Goal: Transaction & Acquisition: Download file/media

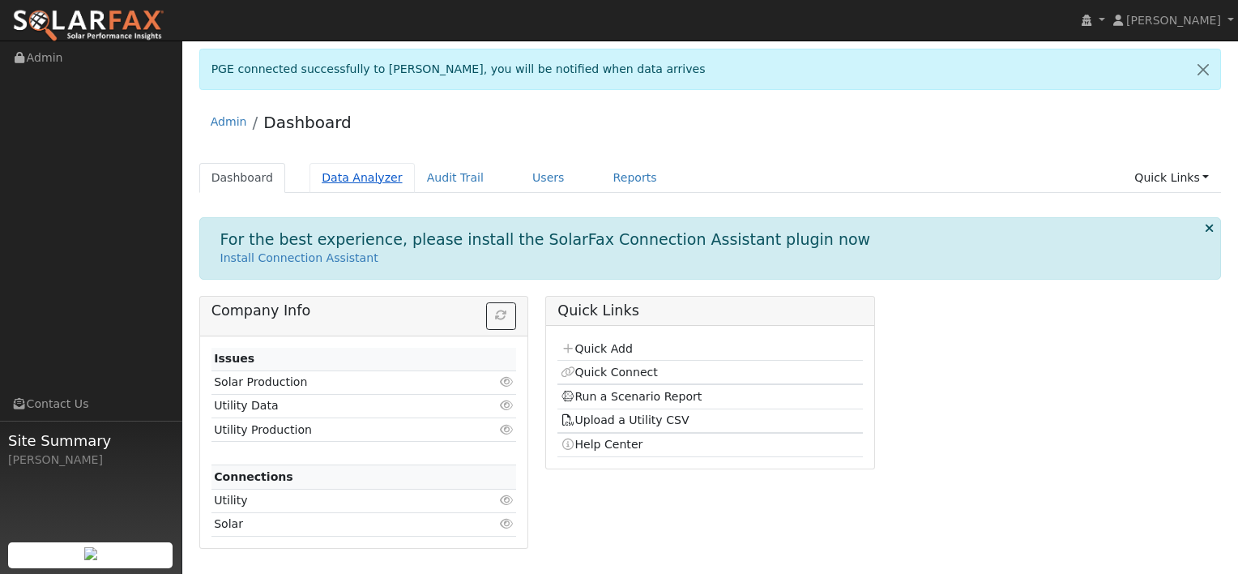
click at [360, 177] on link "Data Analyzer" at bounding box center [362, 178] width 105 height 30
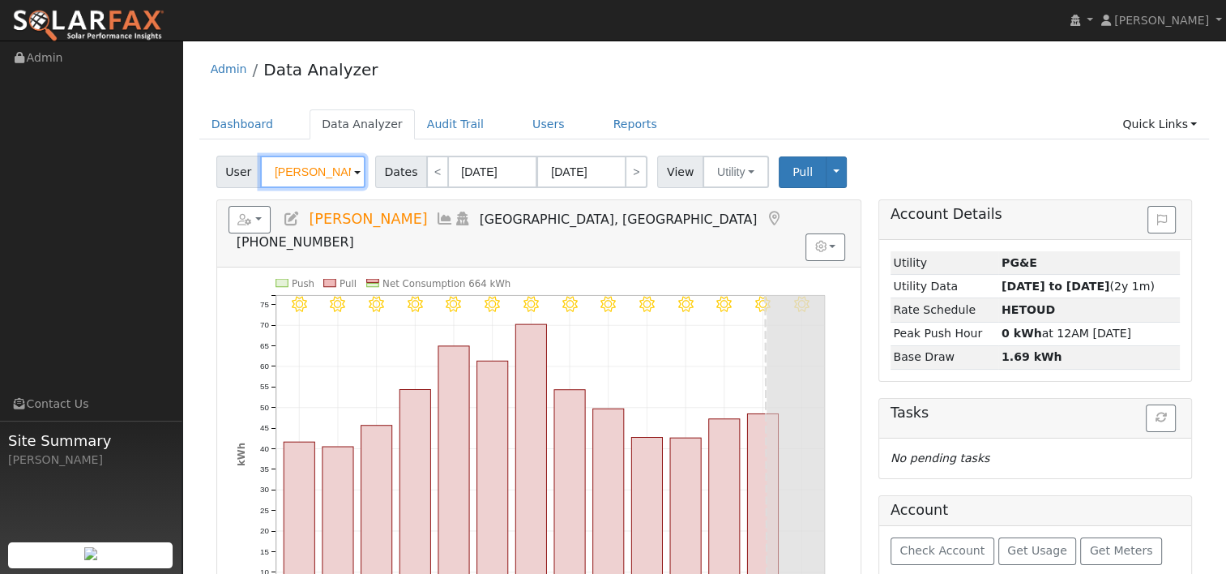
drag, startPoint x: 334, startPoint y: 170, endPoint x: 229, endPoint y: 175, distance: 104.6
click at [229, 175] on div "User [PERSON_NAME]" at bounding box center [292, 172] width 153 height 32
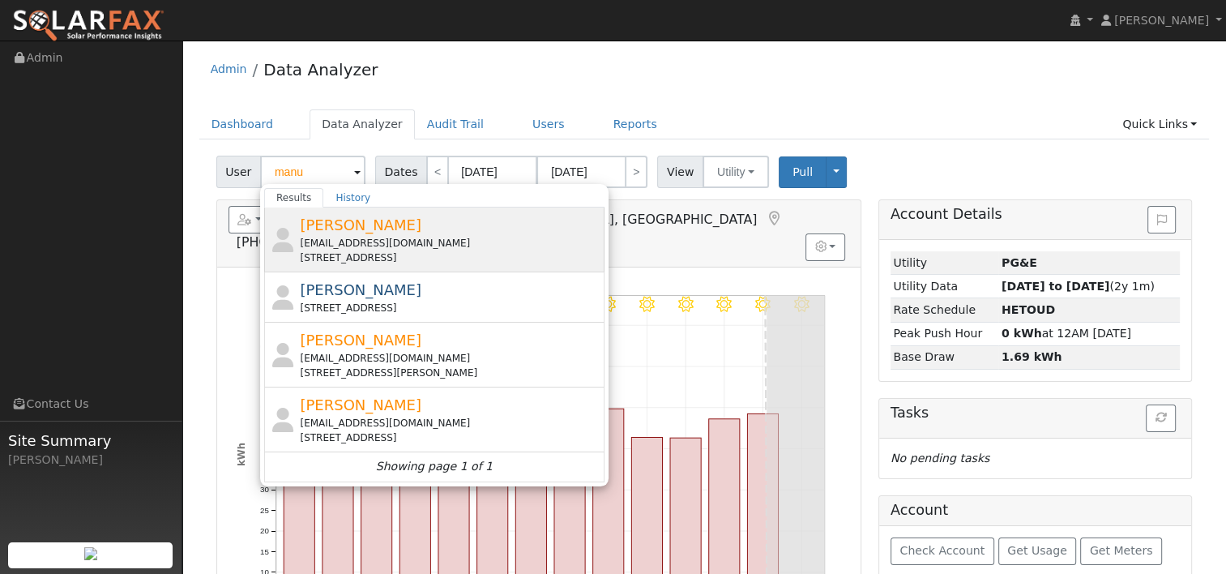
click at [340, 230] on span "[PERSON_NAME]" at bounding box center [361, 224] width 122 height 17
type input "[PERSON_NAME]"
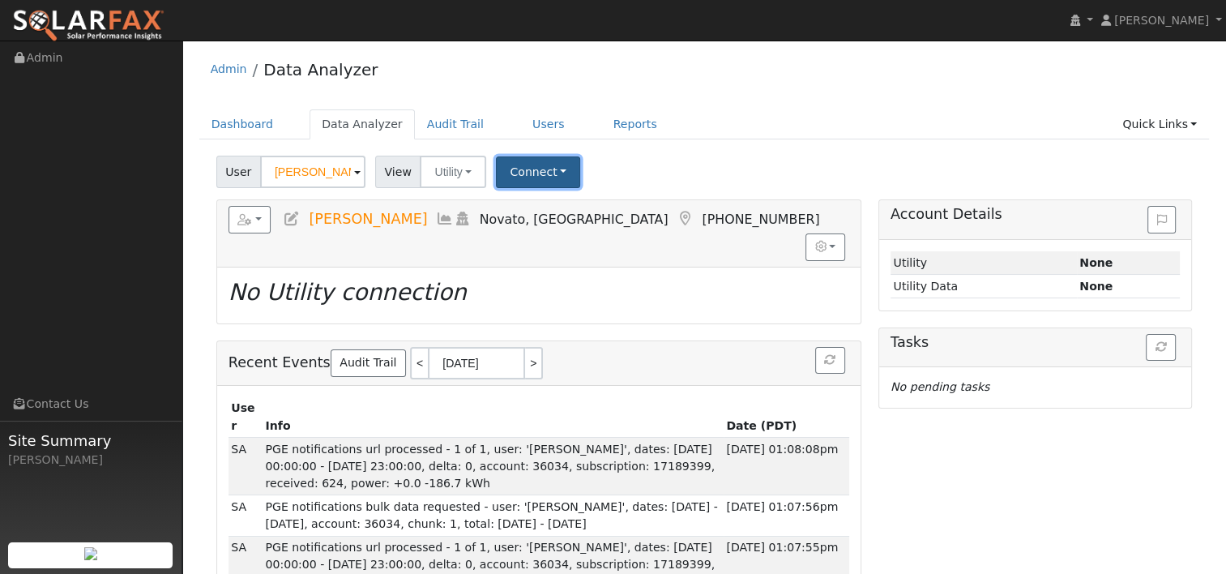
click at [528, 163] on button "Connect" at bounding box center [538, 172] width 84 height 32
click at [625, 166] on div "User [PERSON_NAME] Account Default Account Default Account [STREET_ADDRESS] Pri…" at bounding box center [704, 169] width 982 height 38
click at [473, 175] on button "Utility" at bounding box center [453, 172] width 66 height 32
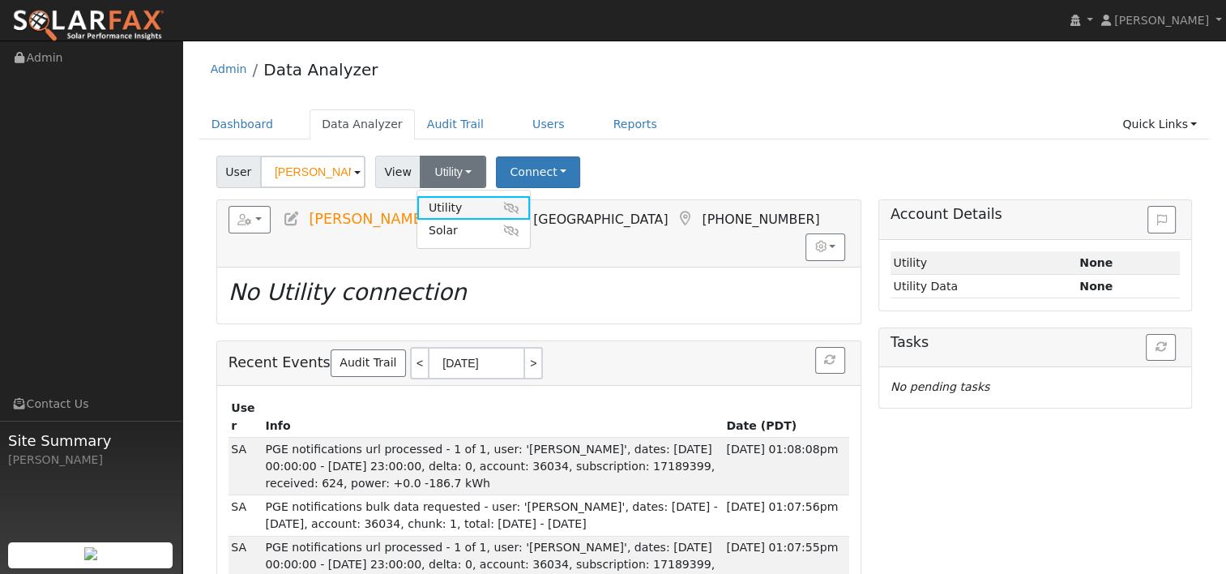
click at [450, 209] on link "Utility" at bounding box center [473, 207] width 113 height 23
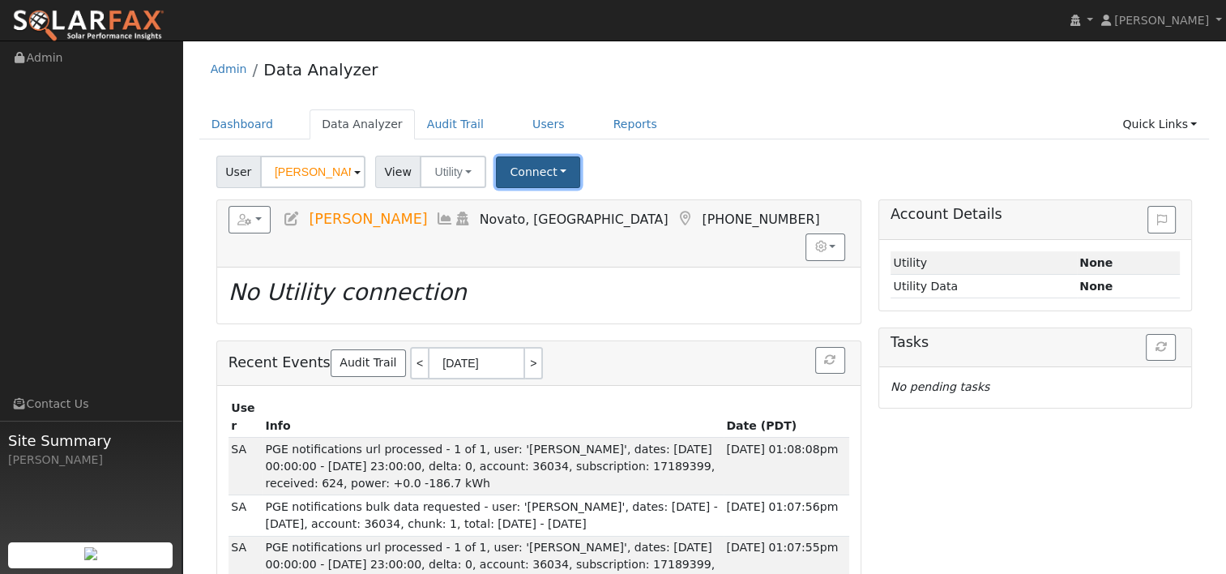
click at [542, 167] on button "Connect" at bounding box center [538, 172] width 84 height 32
click at [587, 204] on link "Select a Provider" at bounding box center [560, 207] width 126 height 23
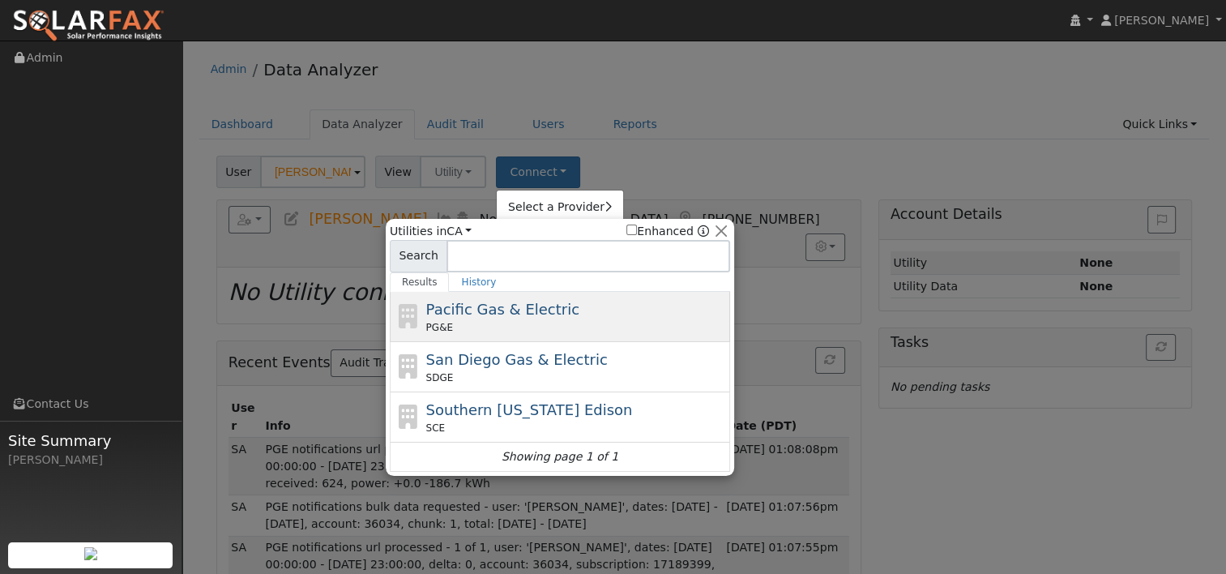
click at [470, 308] on span "Pacific Gas & Electric" at bounding box center [502, 309] width 153 height 17
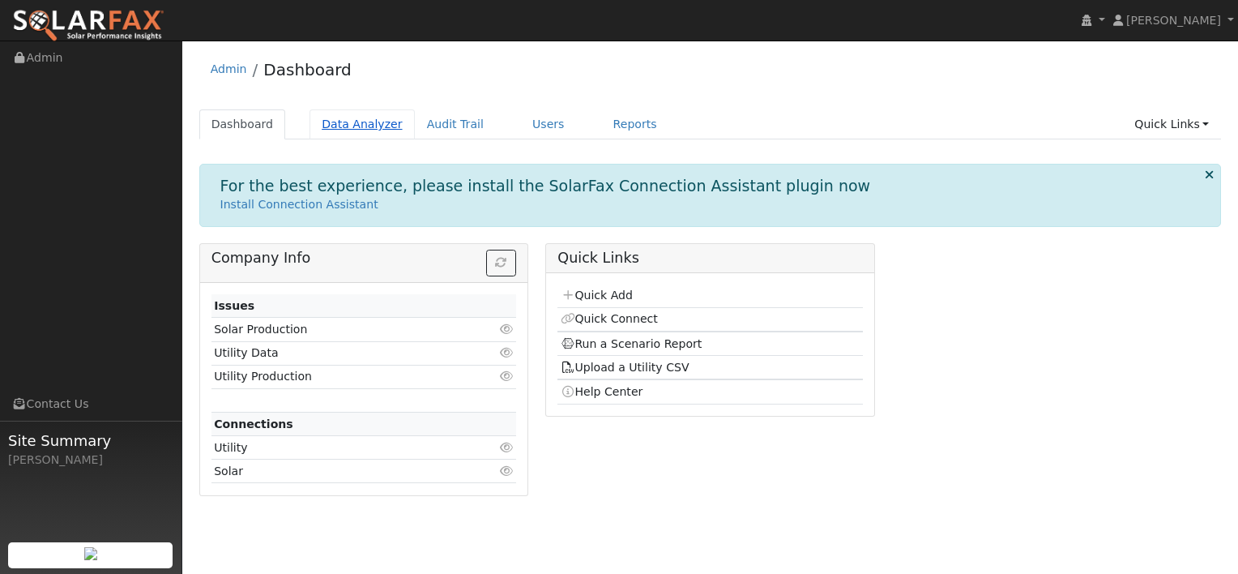
click at [343, 117] on link "Data Analyzer" at bounding box center [362, 124] width 105 height 30
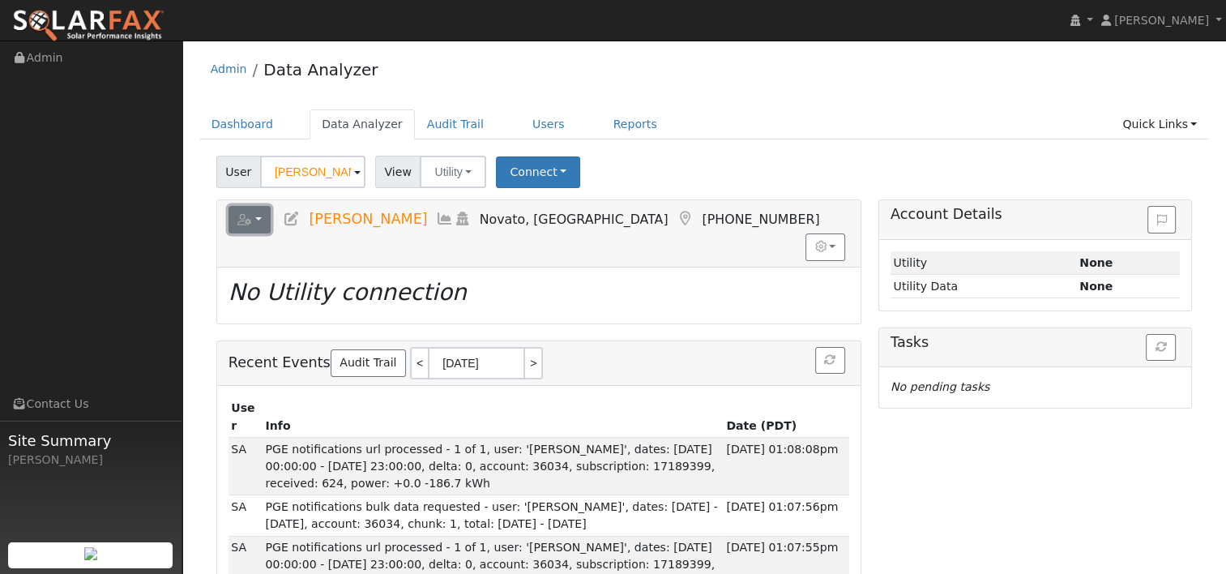
click at [258, 218] on button "button" at bounding box center [249, 220] width 43 height 28
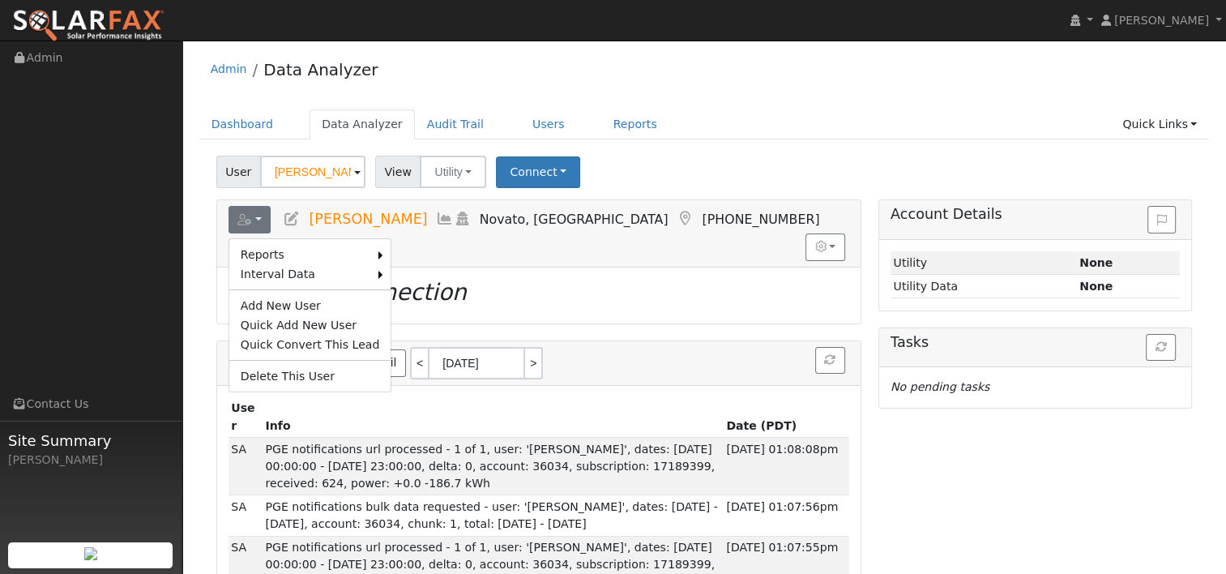
click at [640, 171] on div "User Manuel Gonzalez Account Default Account Default Account 1636 Center Road, …" at bounding box center [704, 169] width 982 height 38
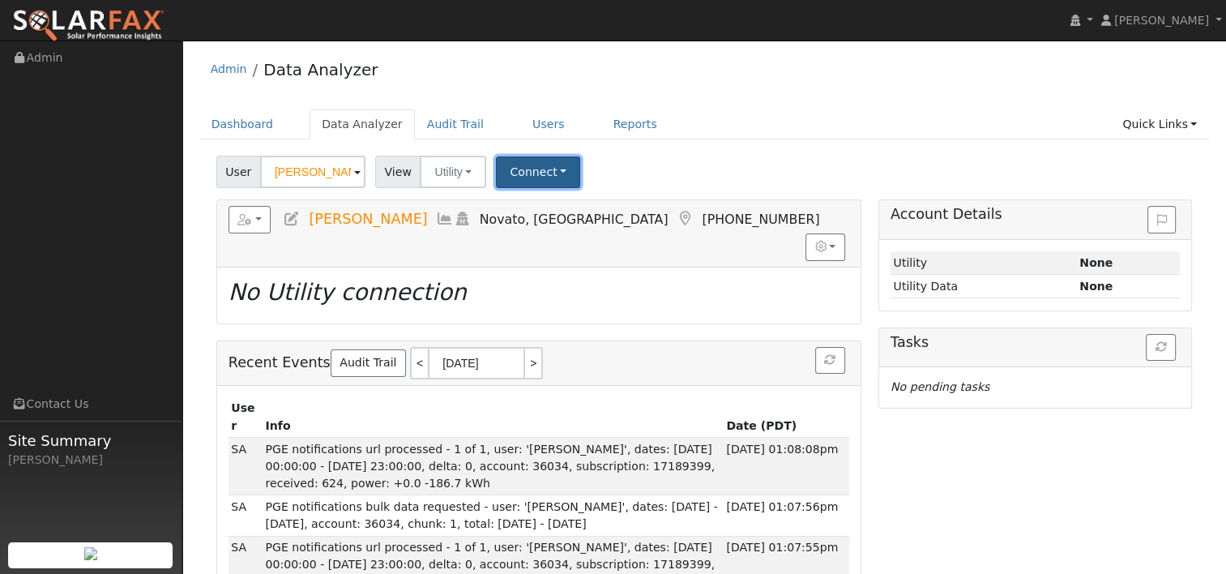
click at [547, 168] on button "Connect" at bounding box center [538, 172] width 84 height 32
click at [552, 247] on link "Quick Connect" at bounding box center [560, 242] width 126 height 23
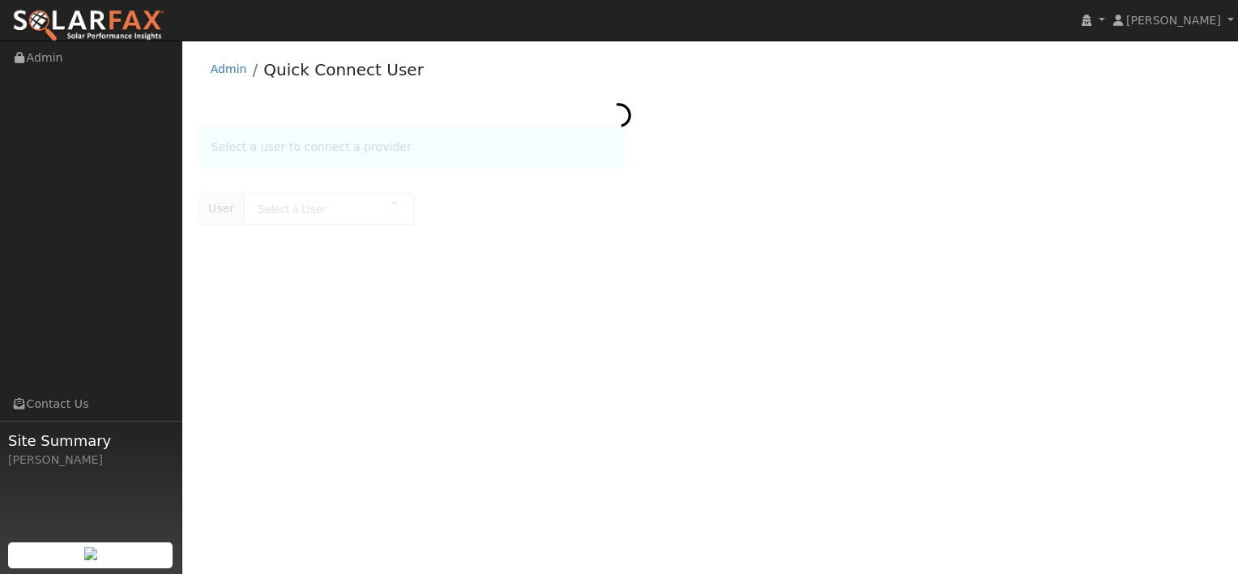
type input "[PERSON_NAME]"
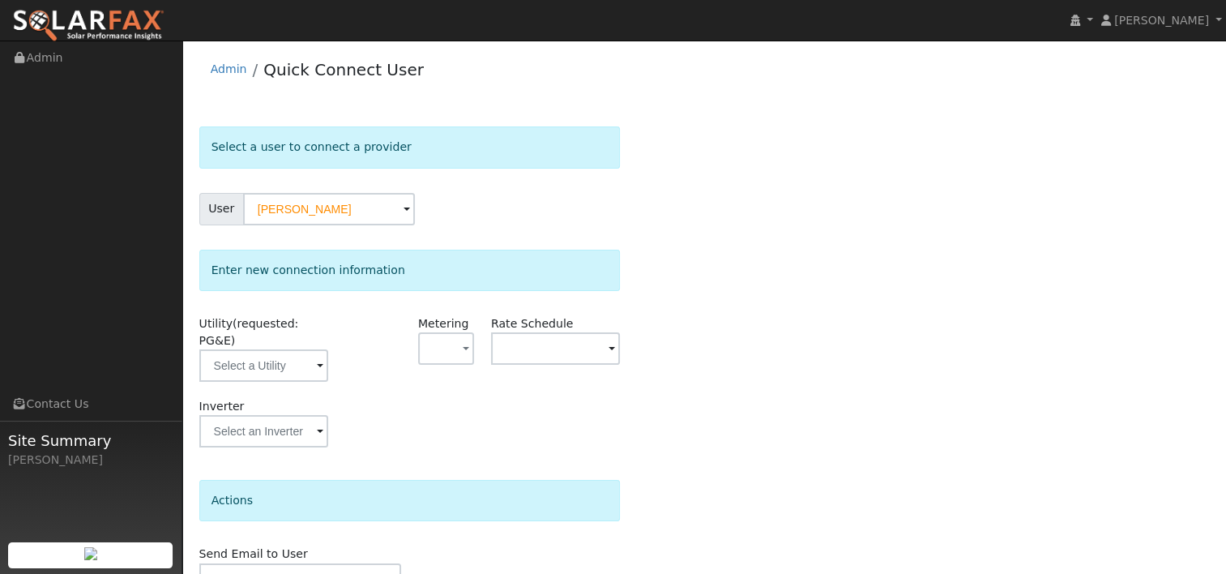
click at [318, 357] on span at bounding box center [320, 366] width 6 height 19
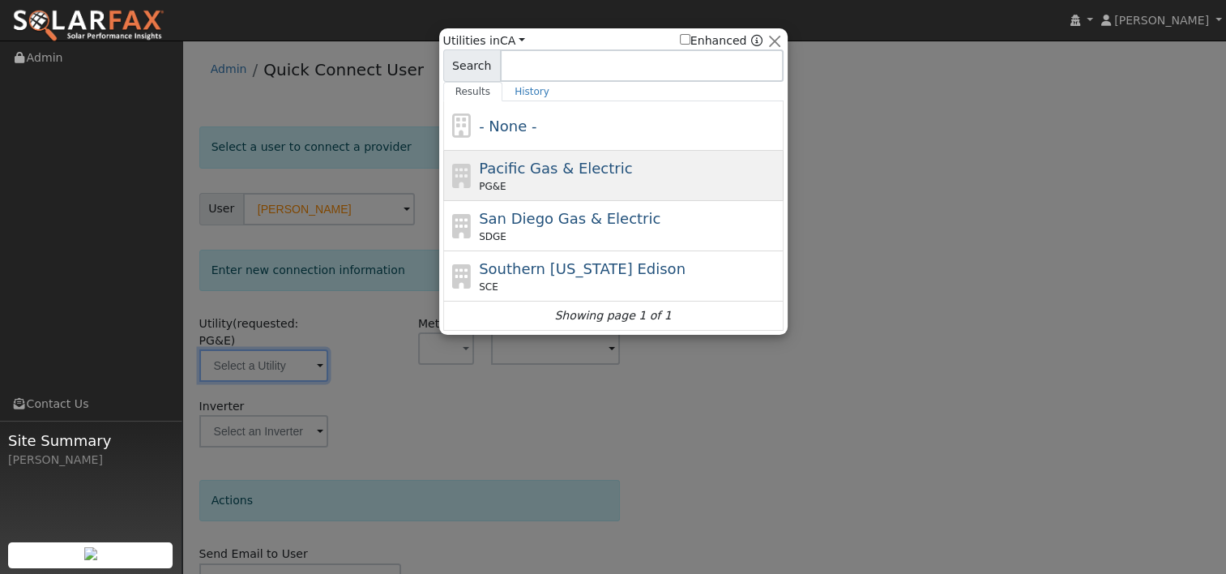
click at [527, 201] on div "Pacific Gas & Electric PG&E" at bounding box center [613, 226] width 340 height 50
type input "PG&E"
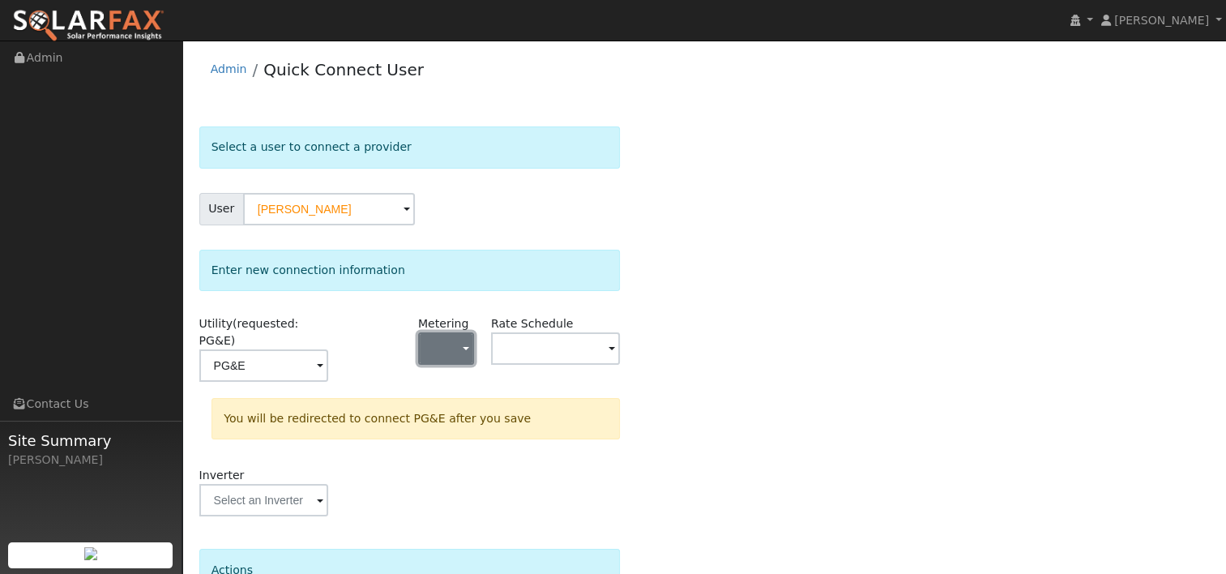
click at [466, 346] on span "button" at bounding box center [466, 349] width 6 height 17
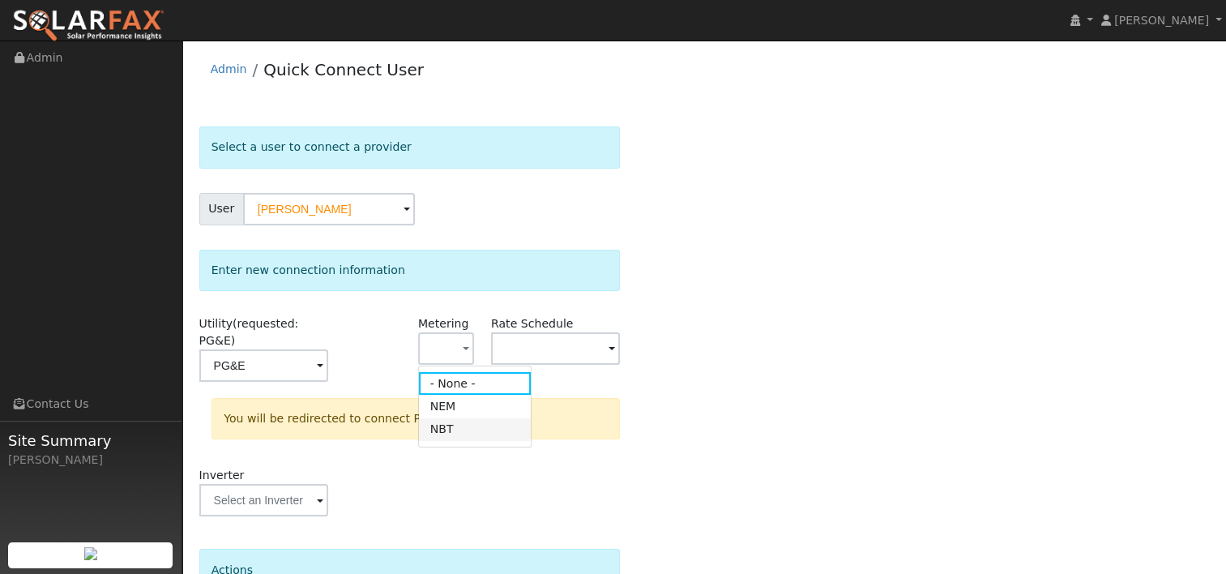
click at [450, 431] on link "NBT" at bounding box center [475, 429] width 113 height 23
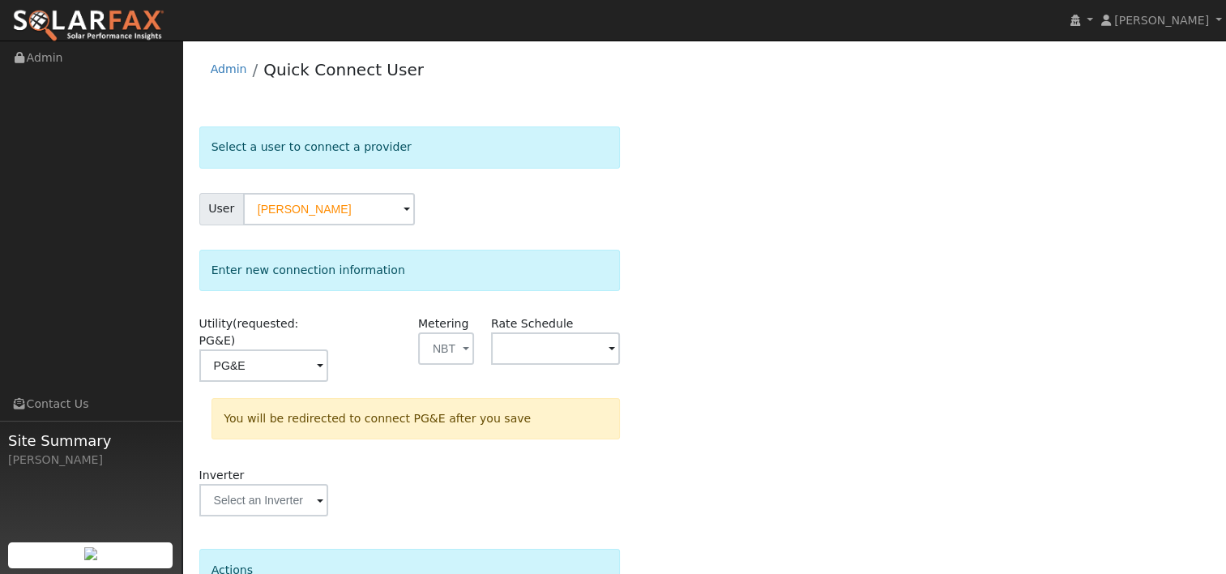
click at [323, 357] on span at bounding box center [320, 366] width 6 height 19
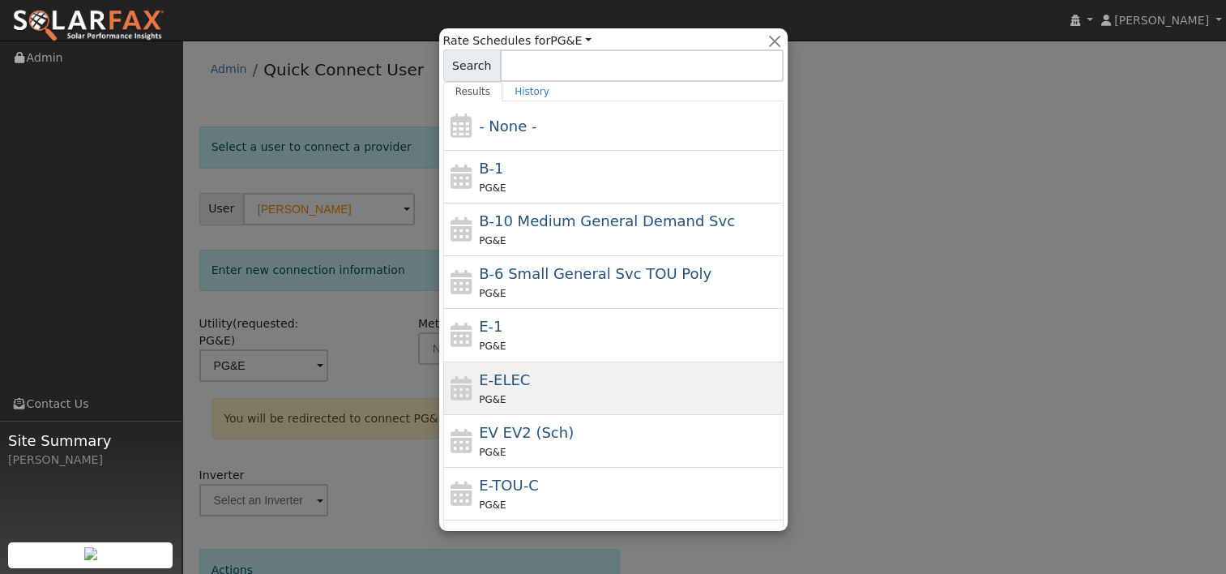
click at [549, 378] on div "E-ELEC PG&E" at bounding box center [629, 388] width 301 height 39
type input "E-ELEC"
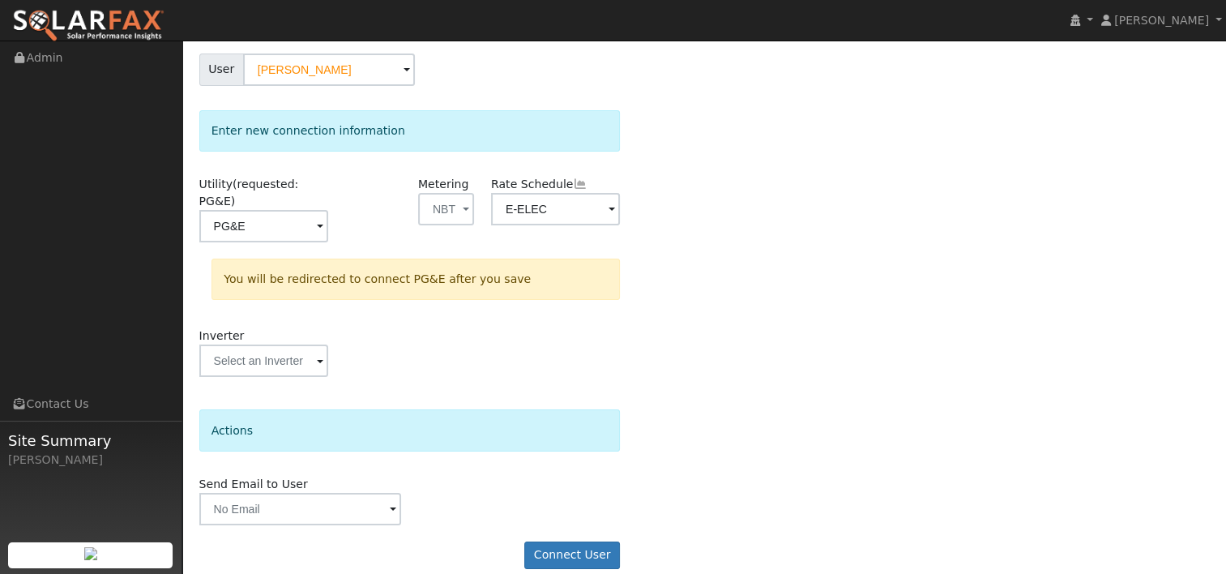
scroll to position [139, 0]
click at [564, 541] on button "Connect User" at bounding box center [572, 555] width 96 height 28
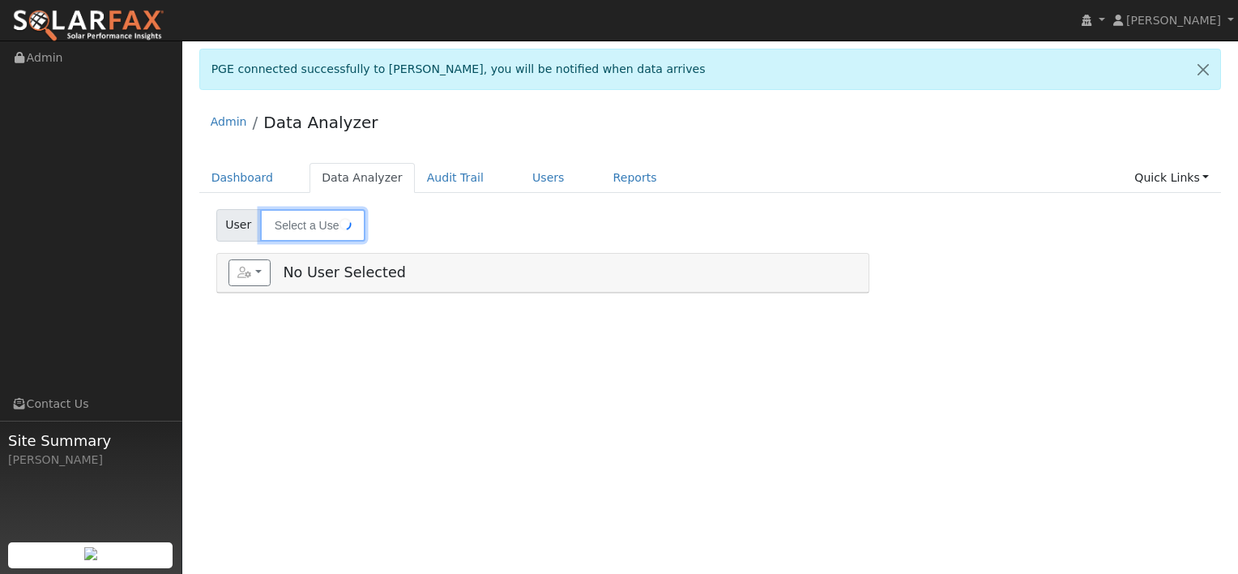
type input "[PERSON_NAME]"
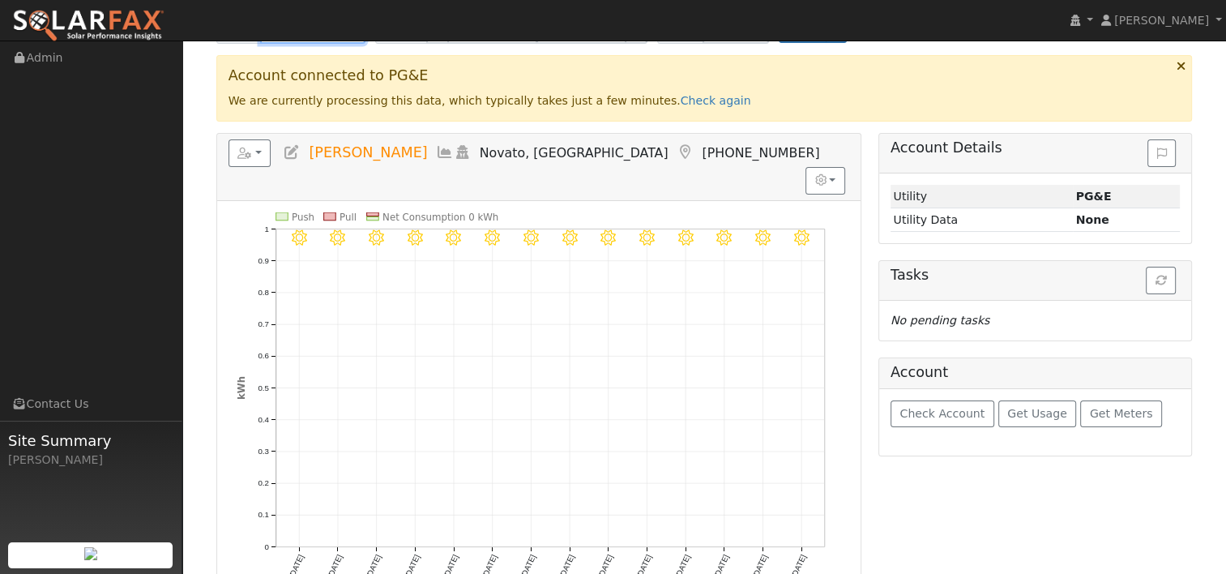
scroll to position [162, 0]
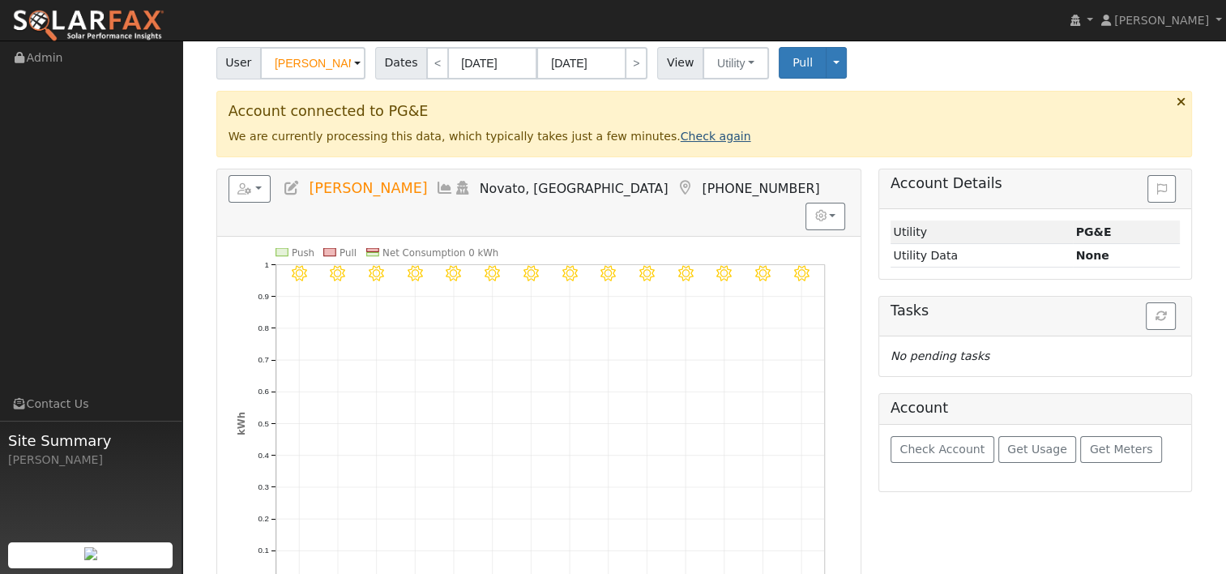
click at [681, 139] on link "Check again" at bounding box center [716, 136] width 70 height 13
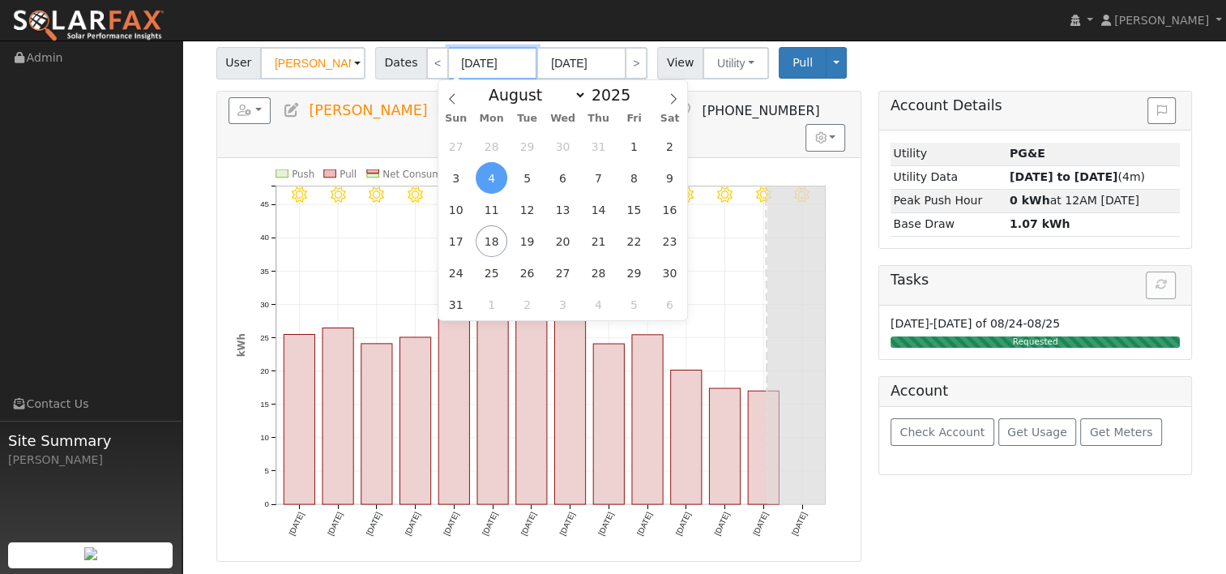
click at [506, 65] on input "[DATE]" at bounding box center [492, 63] width 89 height 32
click at [634, 104] on span at bounding box center [639, 99] width 11 height 9
type input "2024"
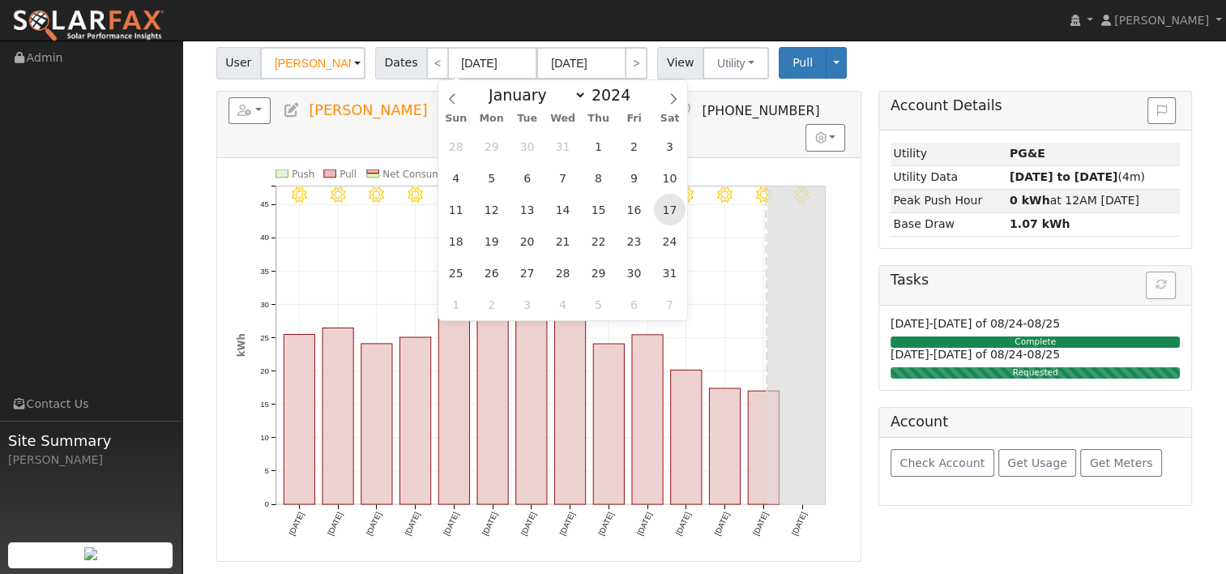
click at [670, 209] on span "17" at bounding box center [670, 210] width 32 height 32
type input "[DATE]"
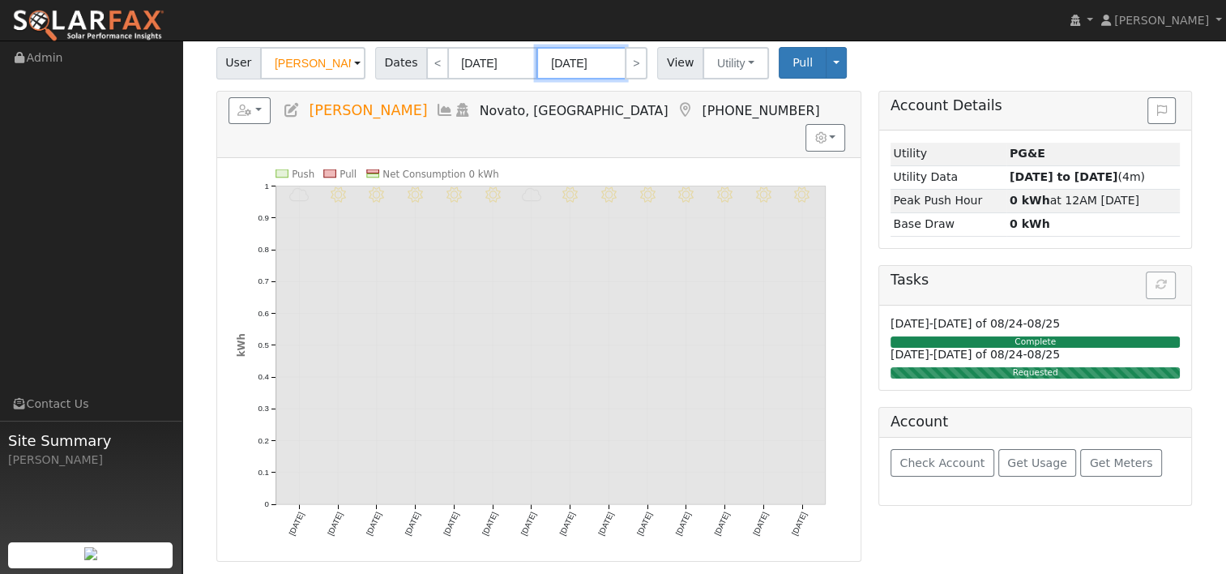
click at [595, 63] on input "[DATE]" at bounding box center [580, 63] width 89 height 32
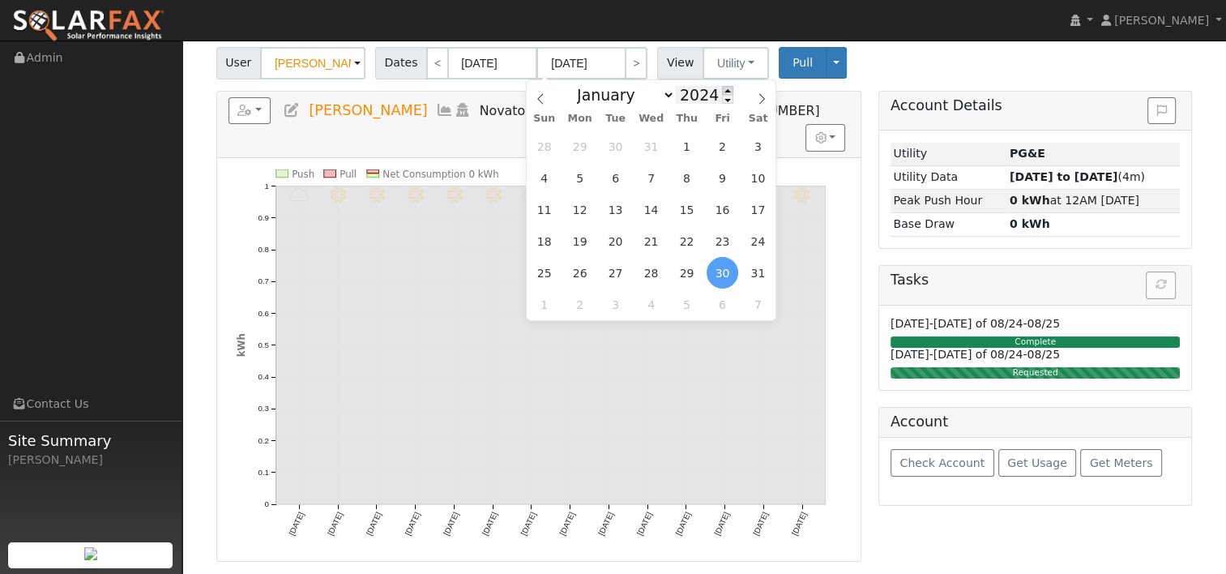
click at [722, 88] on span at bounding box center [727, 90] width 11 height 9
type input "2025"
click at [755, 207] on span "16" at bounding box center [758, 210] width 32 height 32
type input "[DATE]"
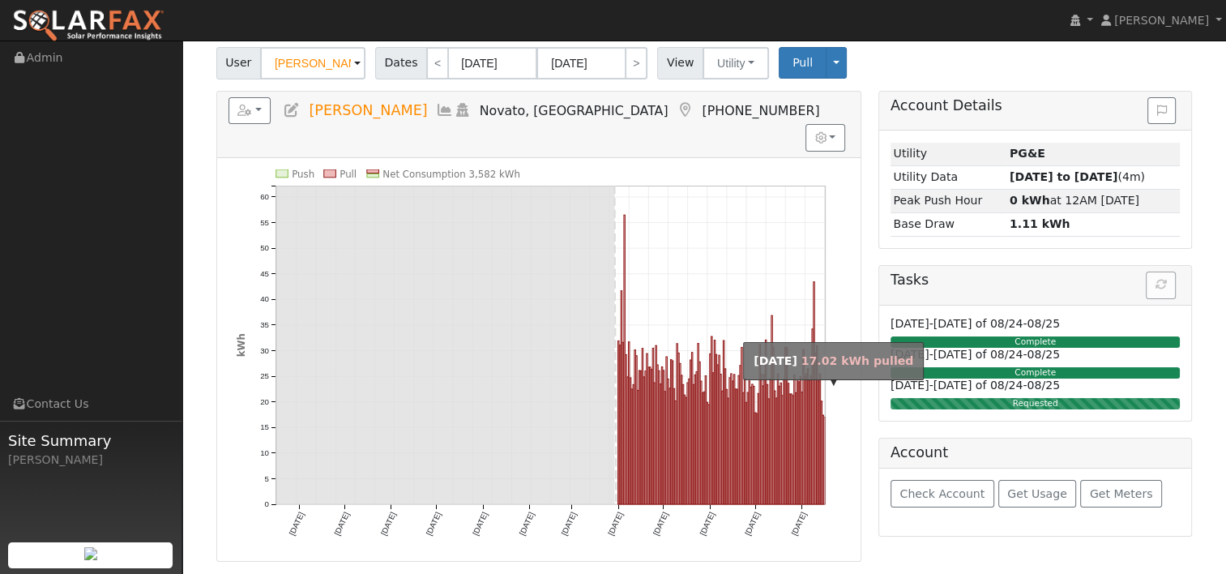
click at [824, 417] on rect "onclick=""" at bounding box center [823, 461] width 1 height 88
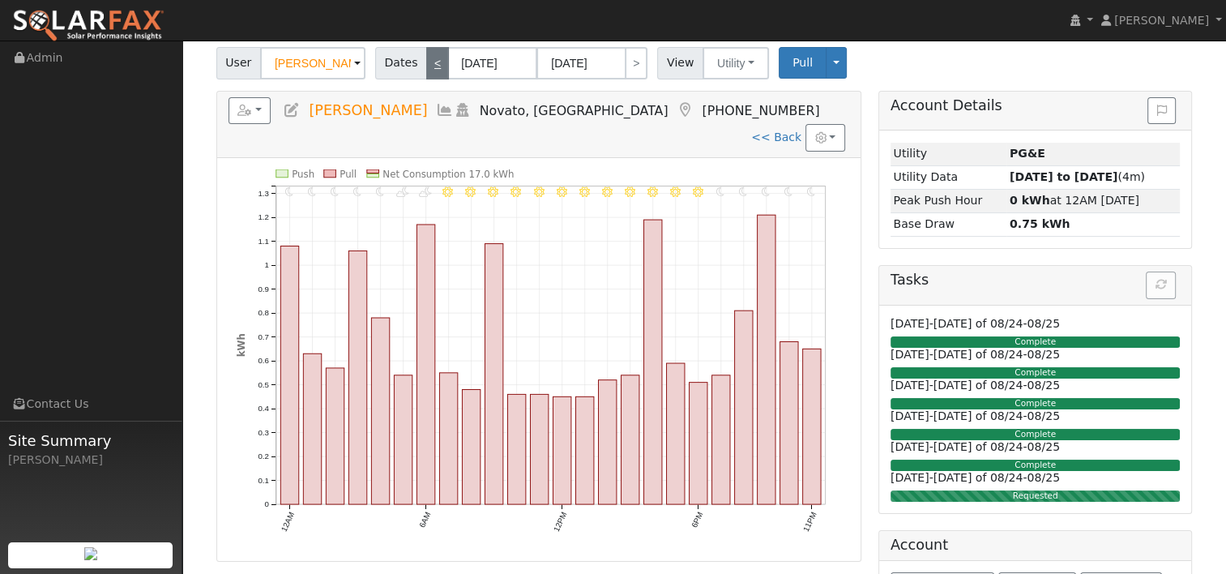
click at [429, 65] on link "<" at bounding box center [437, 63] width 23 height 32
type input "[DATE]"
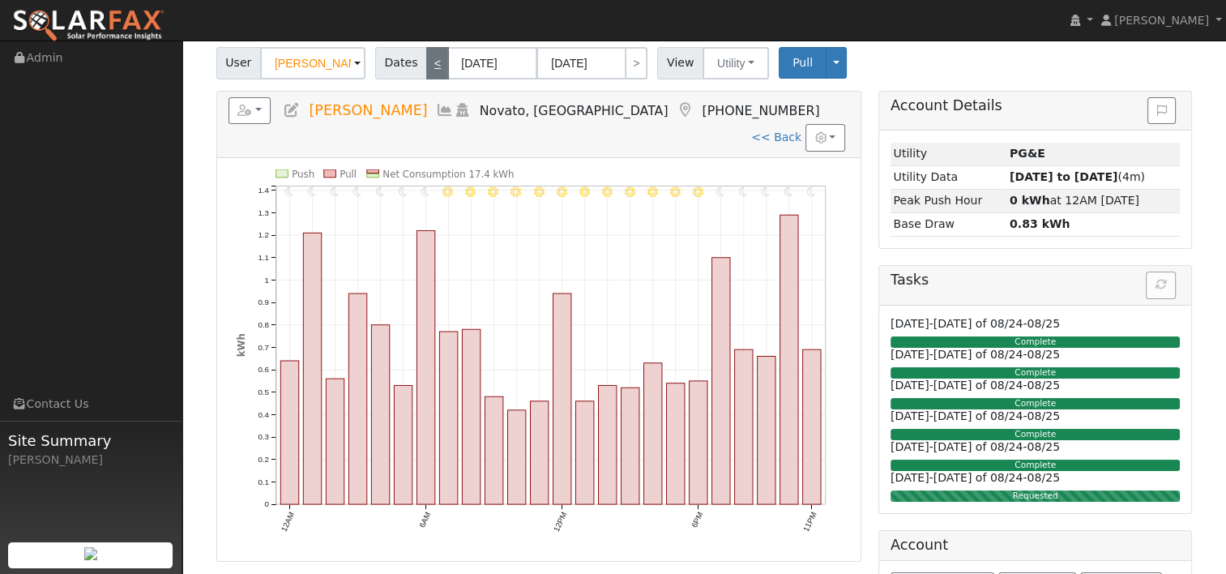
click at [429, 58] on link "<" at bounding box center [437, 63] width 23 height 32
type input "[DATE]"
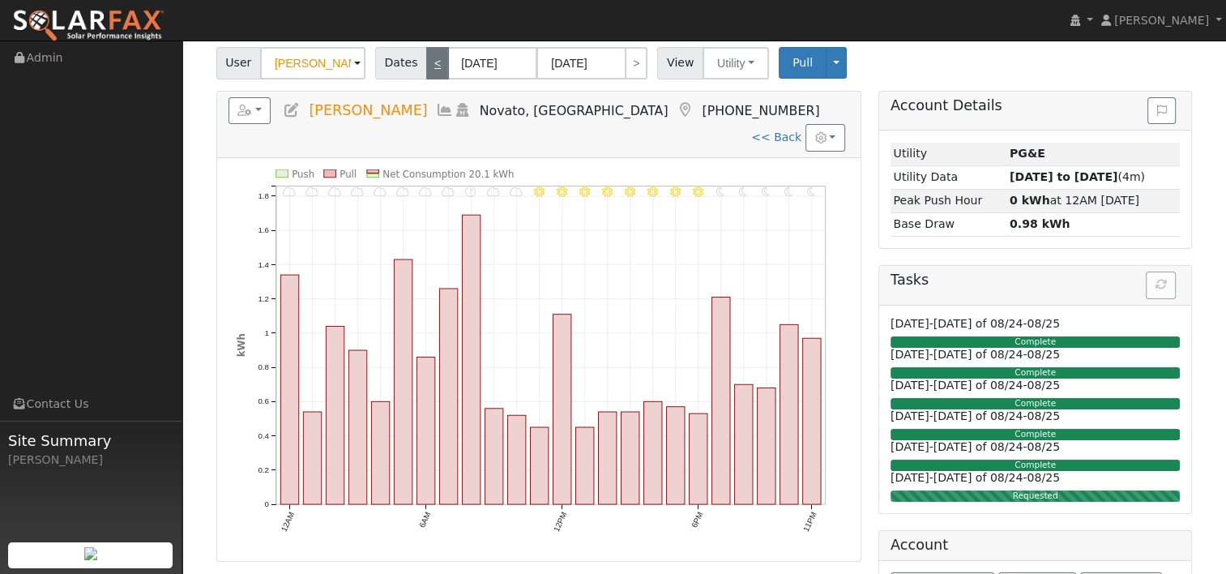
click at [429, 58] on link "<" at bounding box center [437, 63] width 23 height 32
type input "[DATE]"
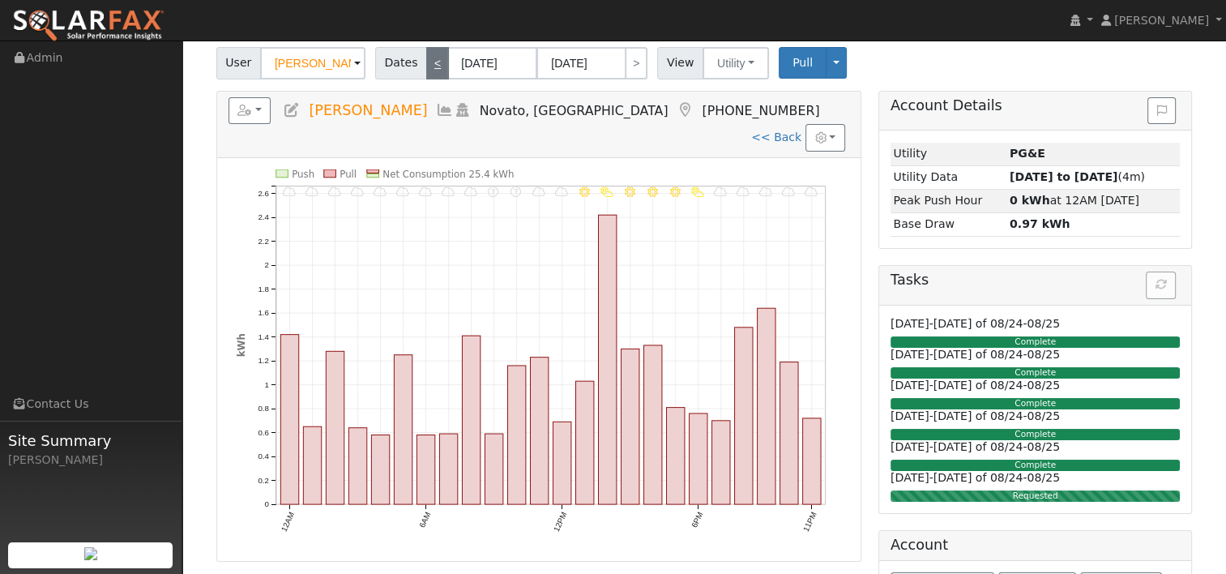
click at [429, 58] on link "<" at bounding box center [437, 63] width 23 height 32
type input "[DATE]"
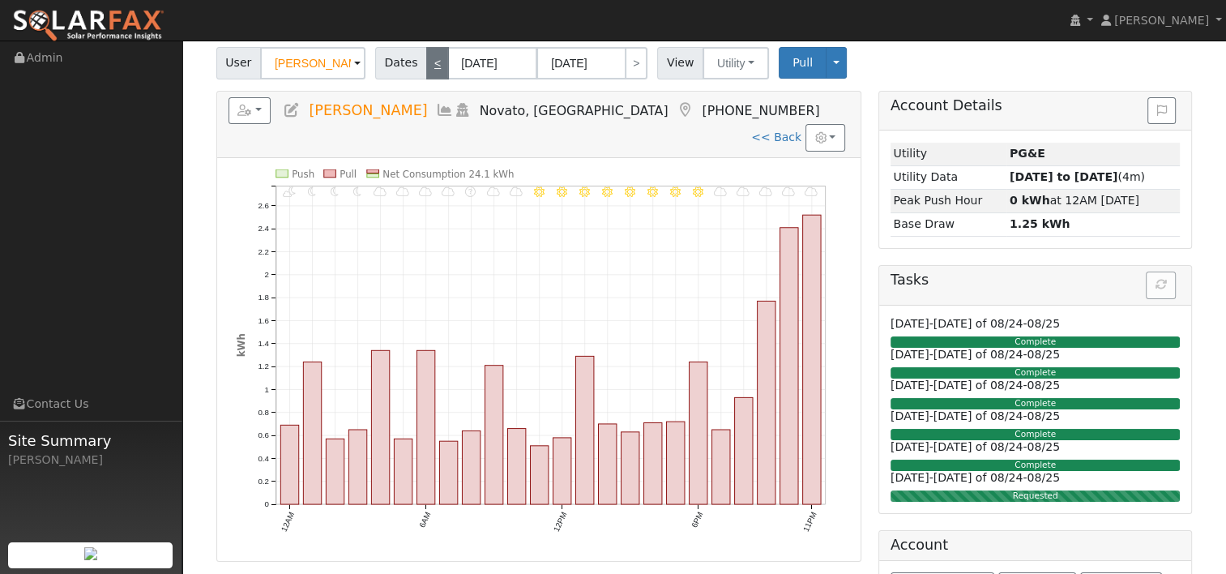
click at [429, 58] on link "<" at bounding box center [437, 63] width 23 height 32
type input "[DATE]"
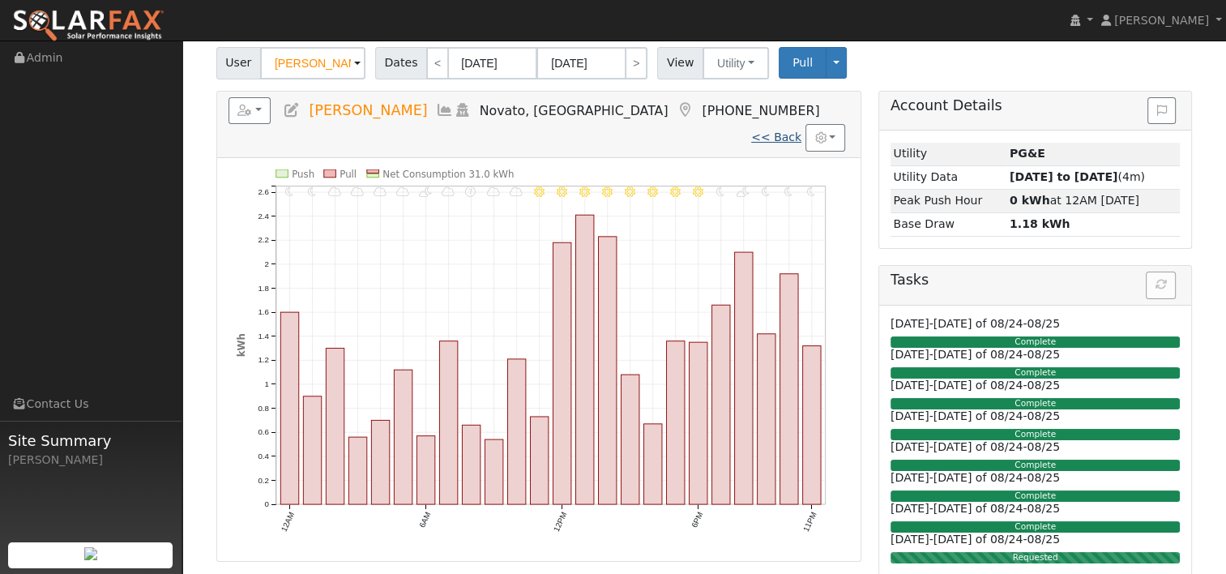
click at [778, 130] on link "<< Back" at bounding box center [776, 136] width 50 height 13
type input "[DATE]"
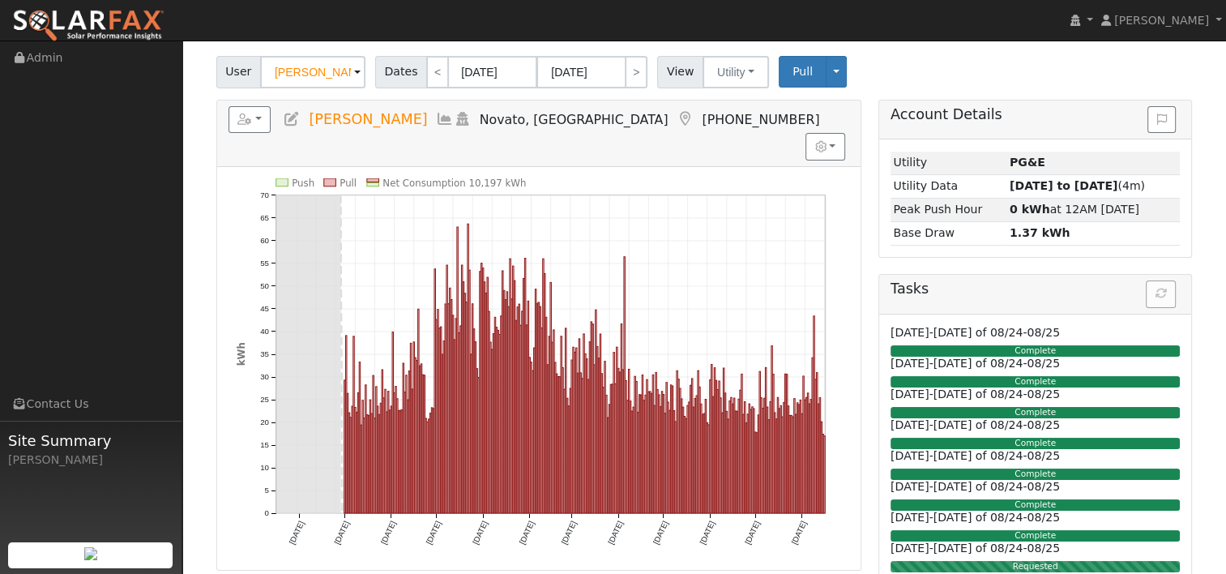
scroll to position [162, 0]
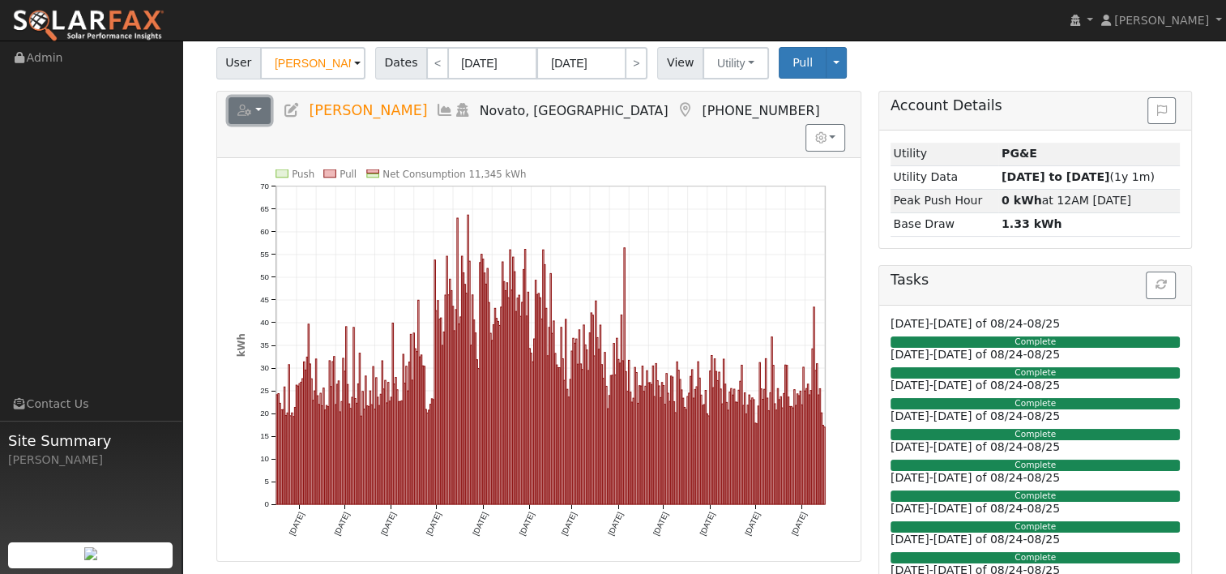
click at [266, 113] on button "button" at bounding box center [249, 111] width 43 height 28
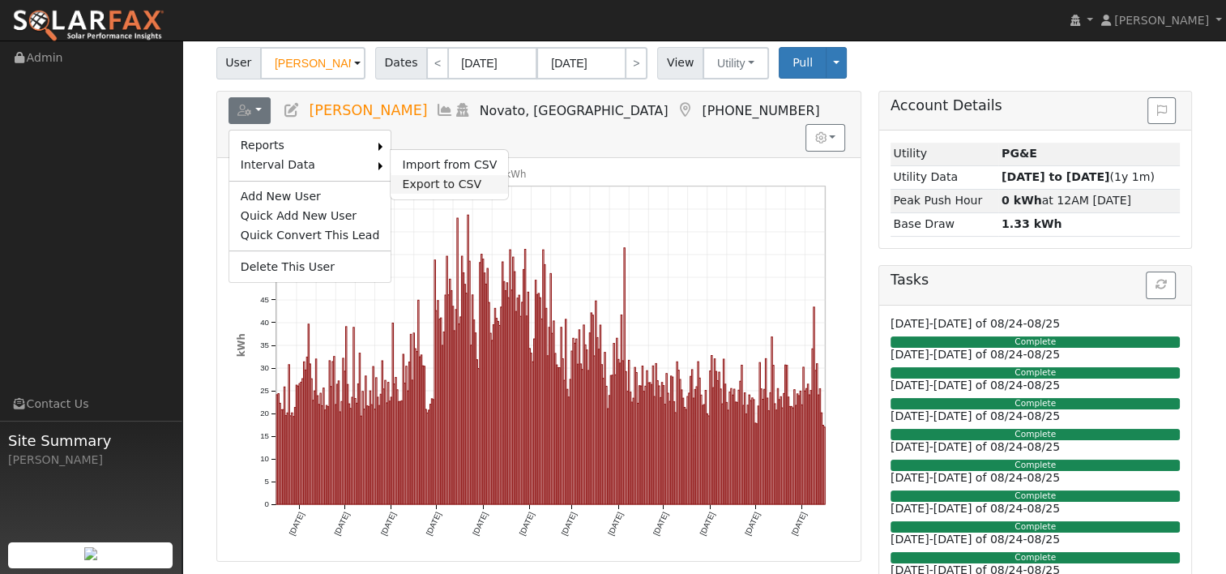
click at [421, 177] on link "Export to CSV" at bounding box center [449, 184] width 117 height 19
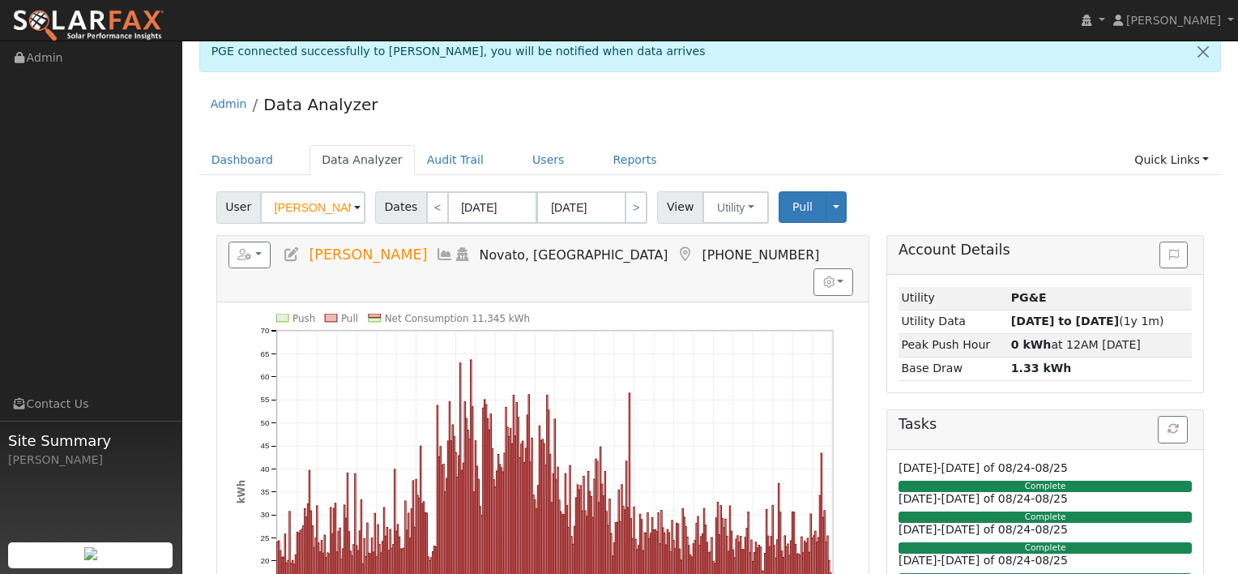
scroll to position [0, 0]
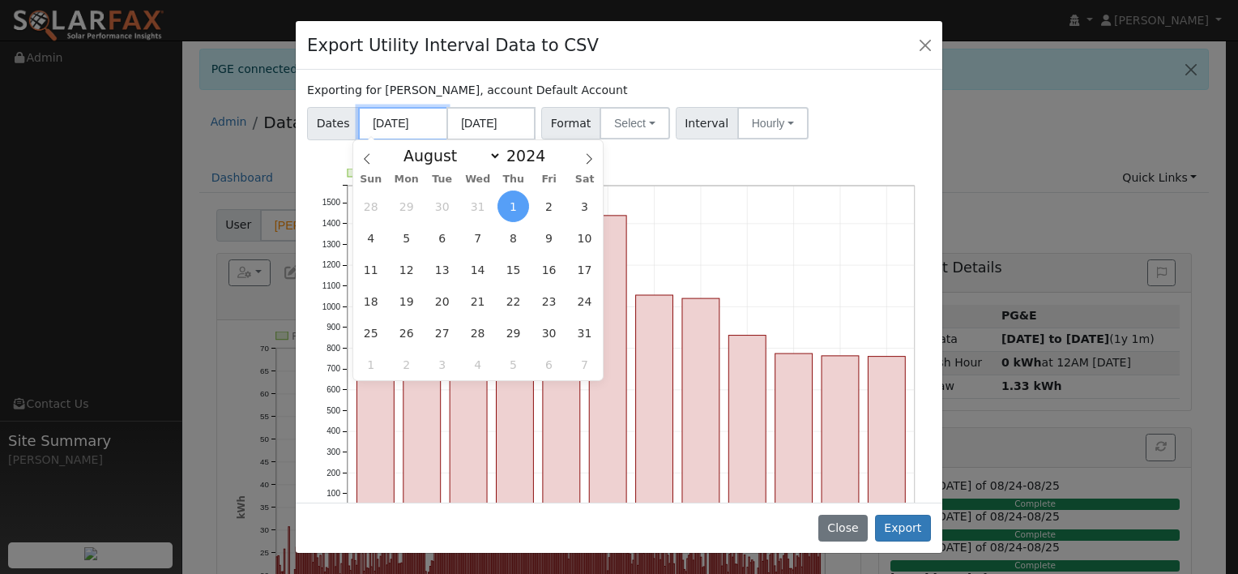
click at [424, 126] on input "[DATE]" at bounding box center [402, 123] width 89 height 33
click at [582, 270] on span "17" at bounding box center [585, 270] width 32 height 32
type input "[DATE]"
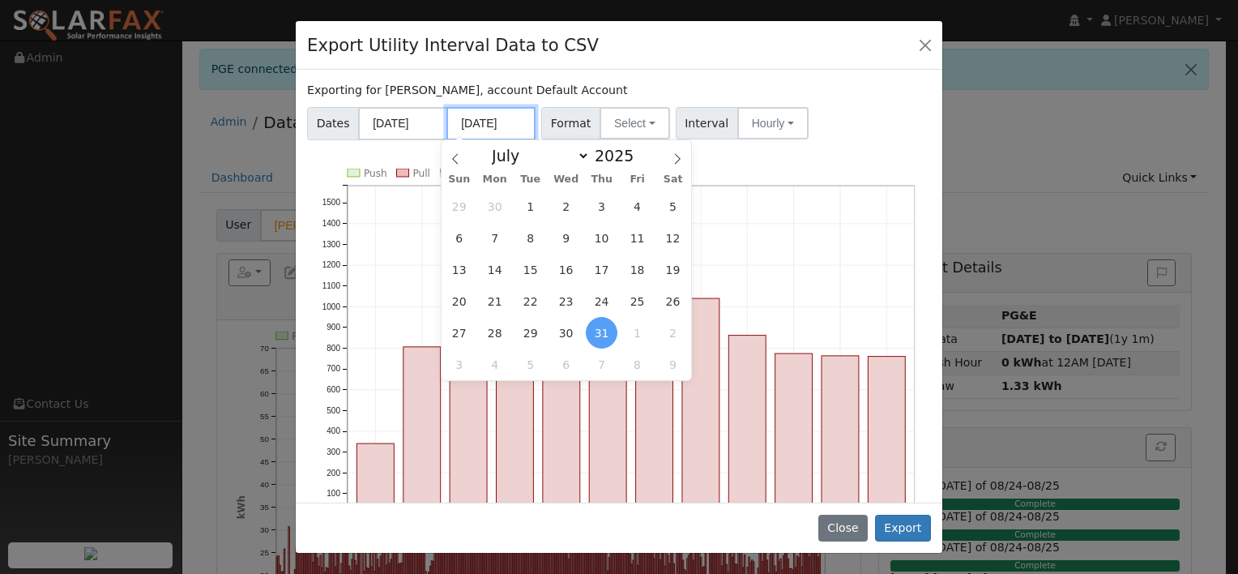
click at [489, 124] on input "[DATE]" at bounding box center [490, 123] width 89 height 33
click at [675, 160] on icon at bounding box center [677, 158] width 11 height 11
select select "7"
click at [672, 270] on span "16" at bounding box center [673, 270] width 32 height 32
type input "[DATE]"
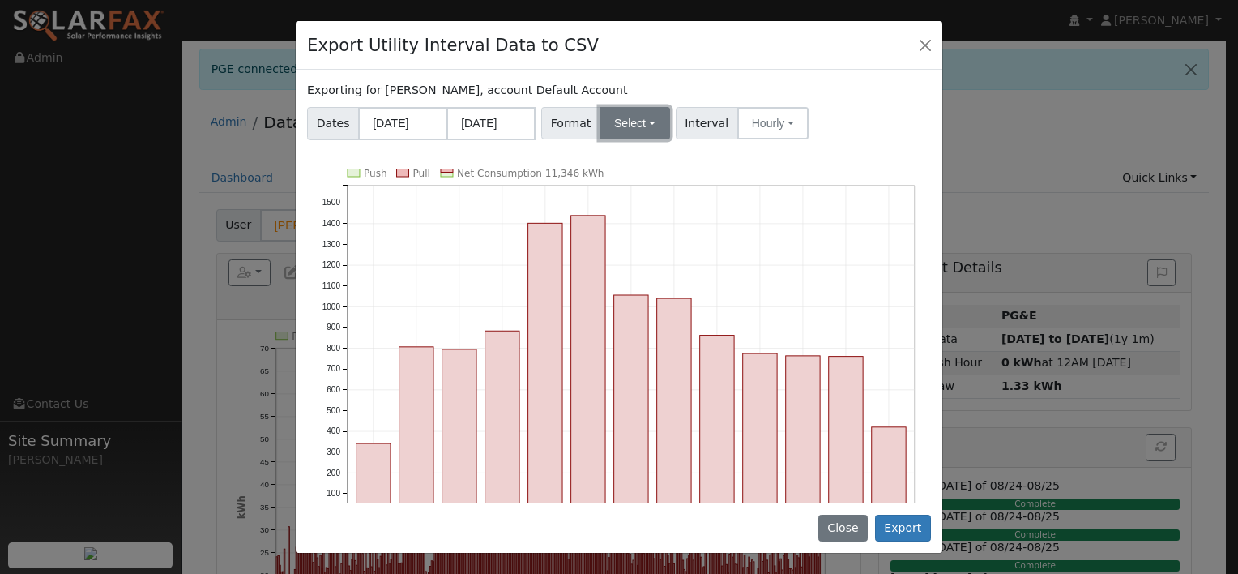
click at [642, 126] on button "Select" at bounding box center [635, 123] width 70 height 32
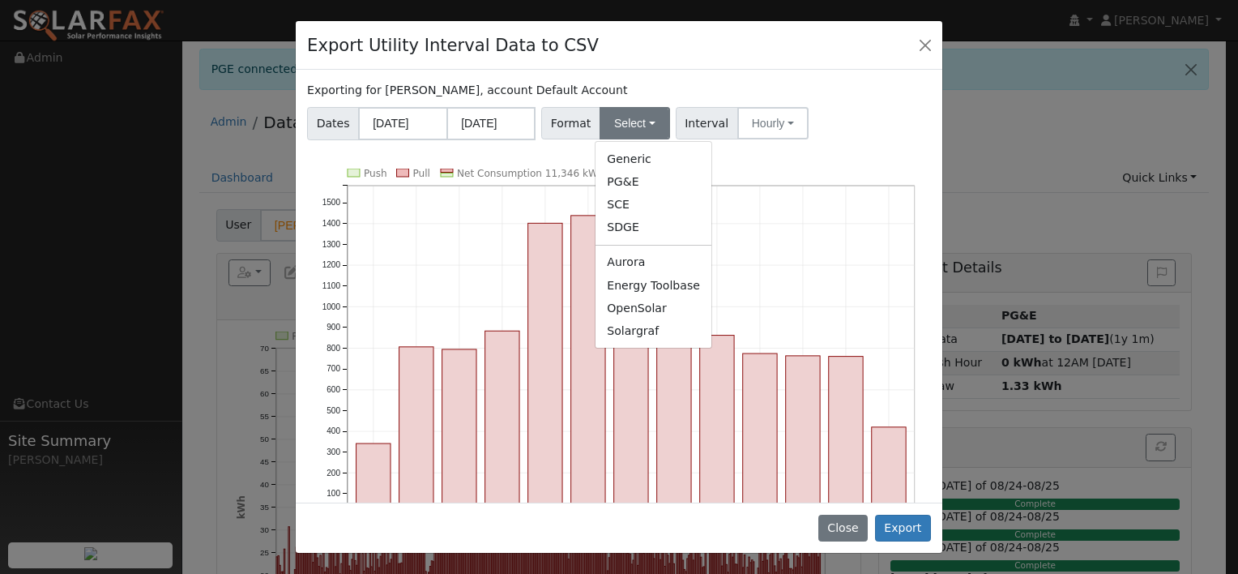
click at [639, 263] on link "Aurora" at bounding box center [654, 262] width 116 height 23
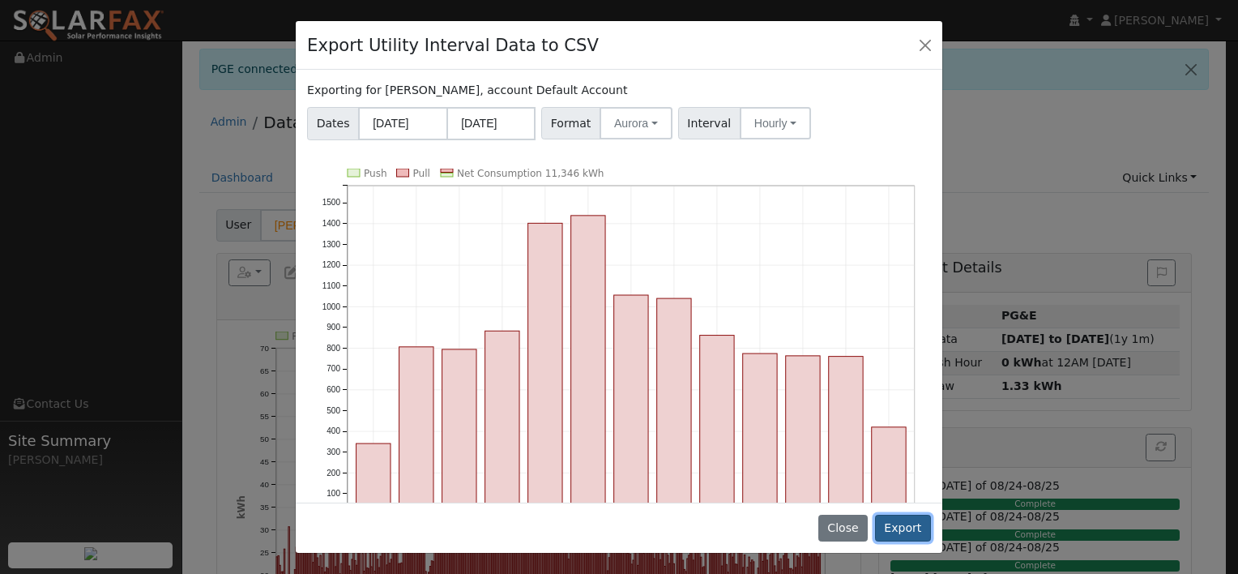
click at [903, 525] on button "Export" at bounding box center [903, 528] width 56 height 28
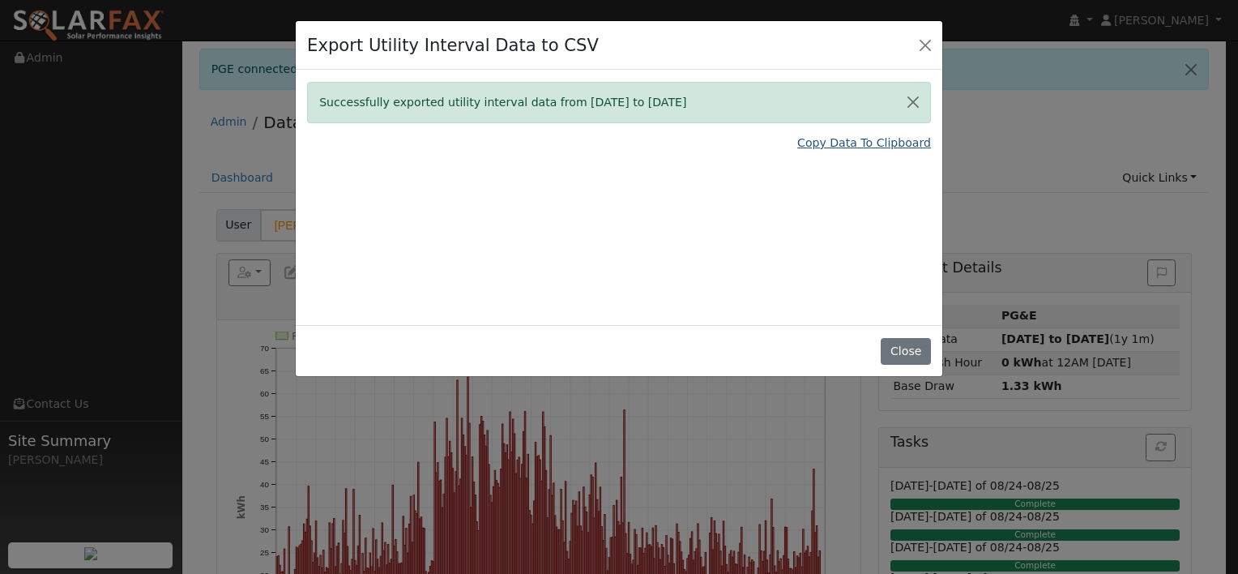
click at [826, 141] on link "Copy Data To Clipboard" at bounding box center [864, 142] width 134 height 17
